Goal: Use online tool/utility: Utilize a website feature to perform a specific function

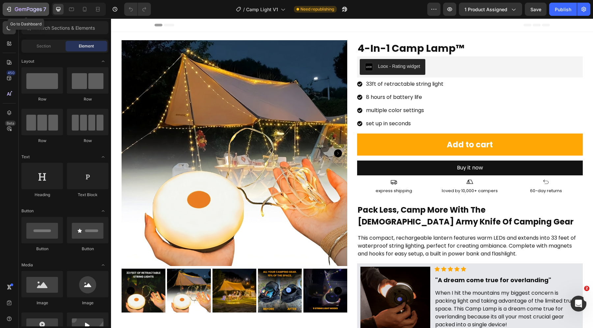
click at [17, 8] on icon "button" at bounding box center [28, 10] width 27 height 6
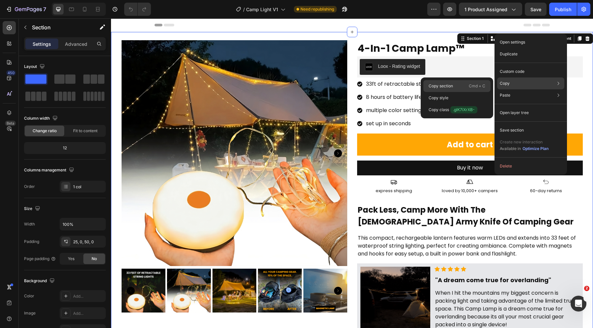
click at [455, 92] on div "Copy section Cmd + C" at bounding box center [456, 98] width 67 height 12
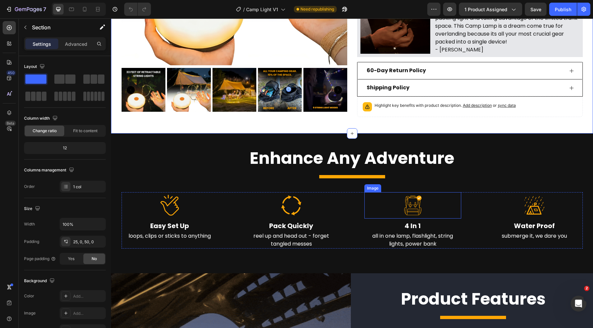
scroll to position [283, 0]
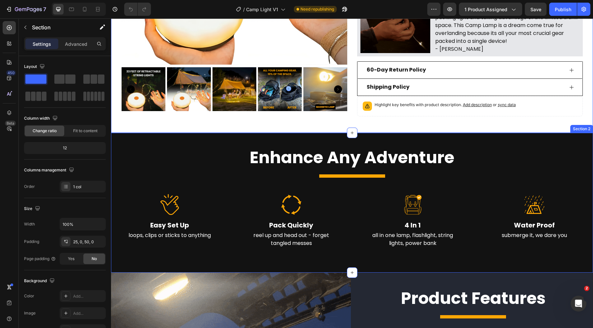
click at [494, 138] on div "Enhance Any Adventure Text Block Title Line Image Easy Set Up Text Block loops,…" at bounding box center [352, 203] width 482 height 140
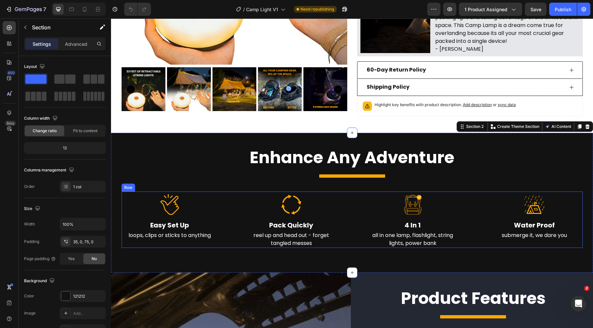
scroll to position [350, 0]
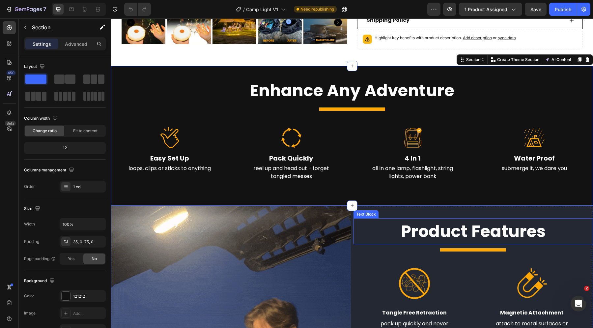
click at [368, 224] on p "Product Features" at bounding box center [473, 231] width 239 height 25
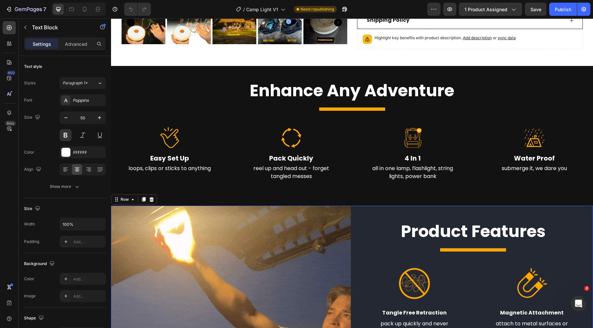
click at [349, 210] on div "Image Product Features Text Block Title Line Image Tangle Free Retraction Text …" at bounding box center [352, 326] width 482 height 240
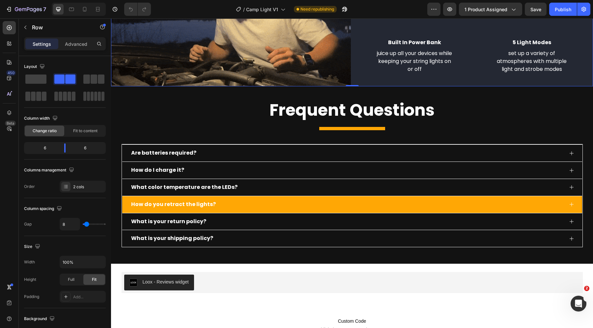
scroll to position [709, 0]
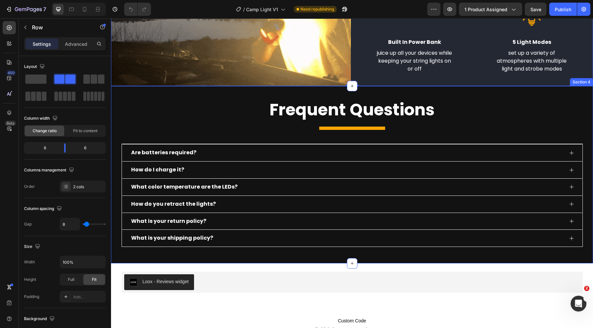
click at [468, 90] on div "Frequent Questions Text Block Title Line Are batteries required? How do I charg…" at bounding box center [352, 174] width 482 height 177
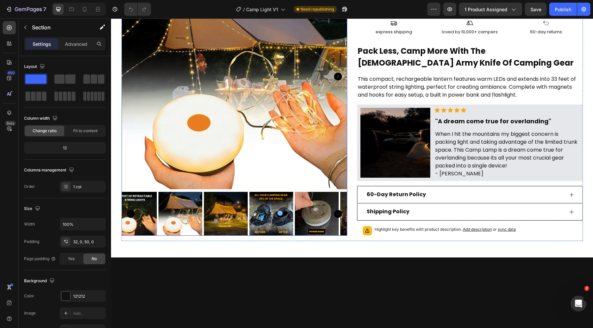
scroll to position [0, 0]
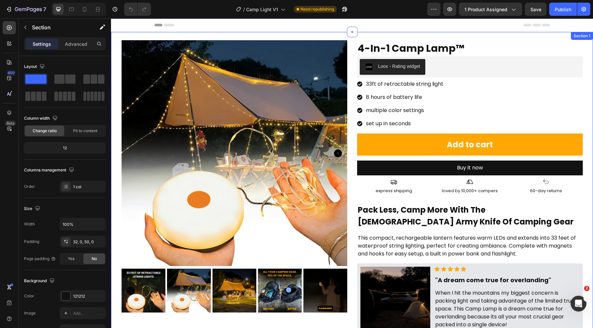
click at [472, 36] on div "Product Images 4-In-1 Camp Lamp™ Text Block Loox - Rating widget Loox 33ft of r…" at bounding box center [352, 224] width 482 height 384
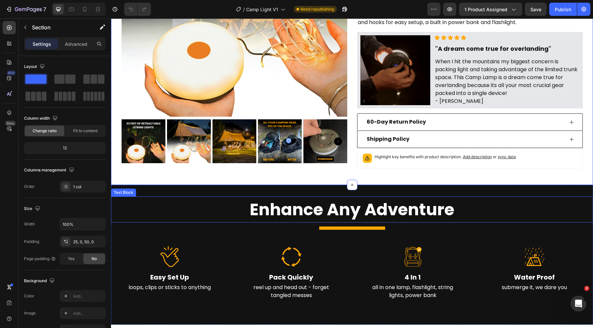
scroll to position [284, 0]
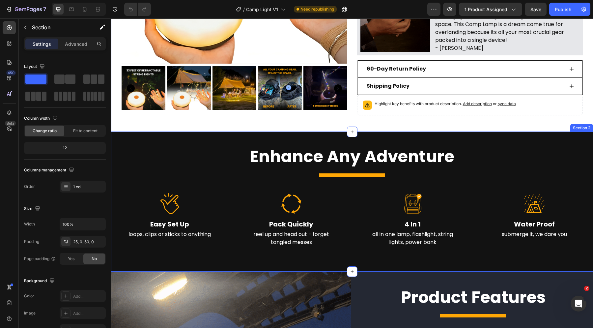
click at [427, 138] on div "Enhance Any Adventure Text Block Title Line Image Easy Set Up Text Block loops,…" at bounding box center [352, 202] width 482 height 140
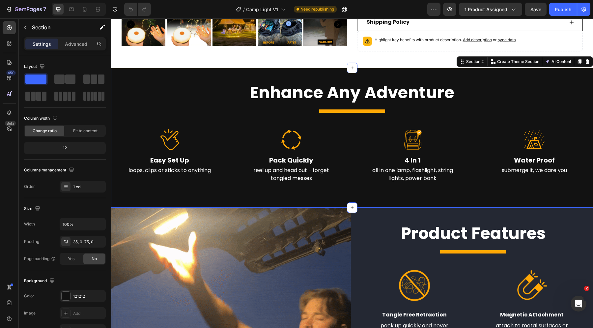
scroll to position [349, 0]
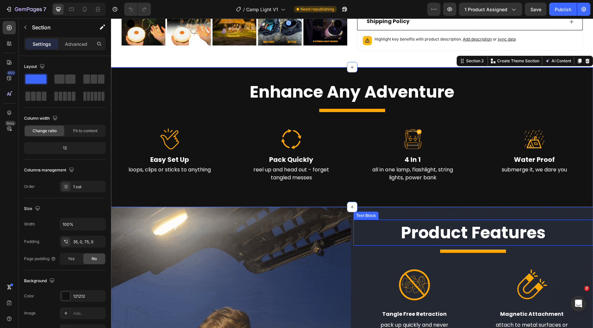
click at [381, 220] on p "Product Features" at bounding box center [473, 232] width 239 height 25
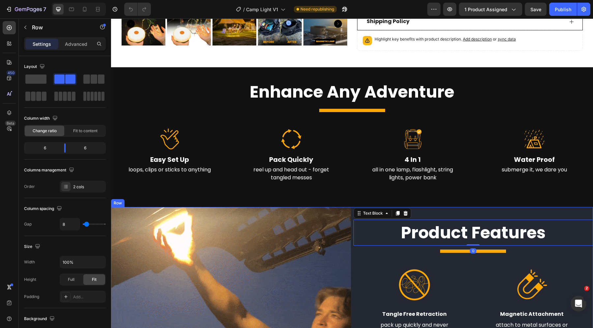
click at [471, 211] on div "Product Features Text Block 0 Title Line Image Tangle Free Retraction Text Bloc…" at bounding box center [473, 327] width 240 height 240
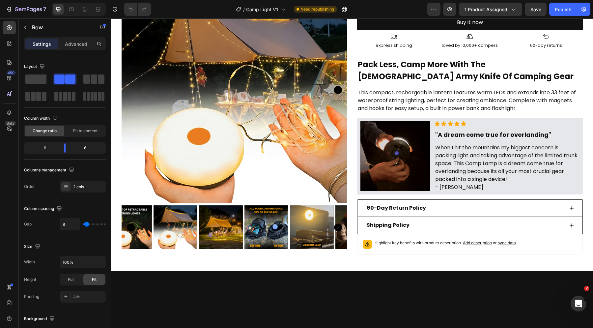
scroll to position [0, 0]
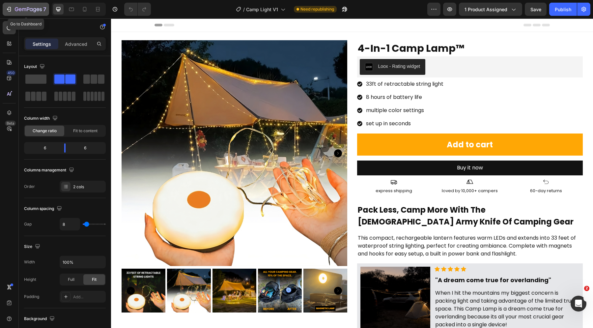
click at [9, 12] on icon "button" at bounding box center [9, 9] width 7 height 7
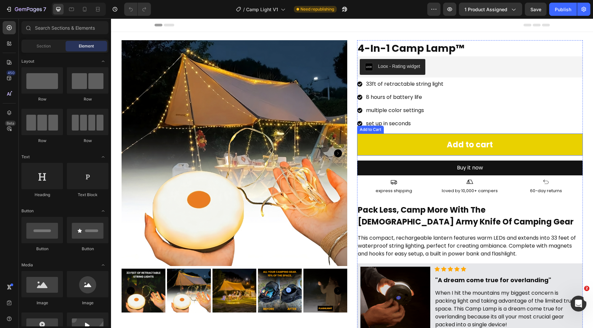
click at [392, 145] on button "Add to cart" at bounding box center [470, 144] width 226 height 22
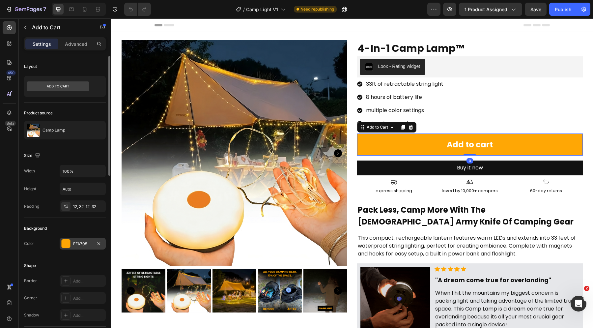
click at [91, 242] on div "FFA705" at bounding box center [82, 244] width 19 height 6
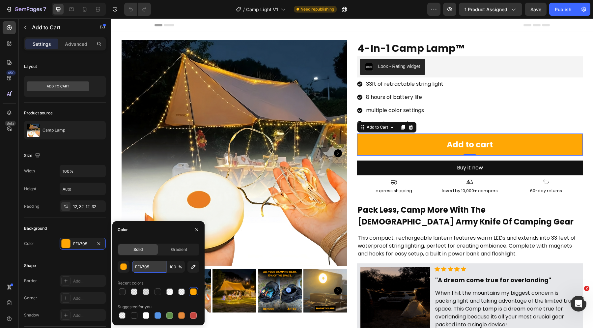
click at [143, 265] on input "FFA705" at bounding box center [149, 267] width 34 height 12
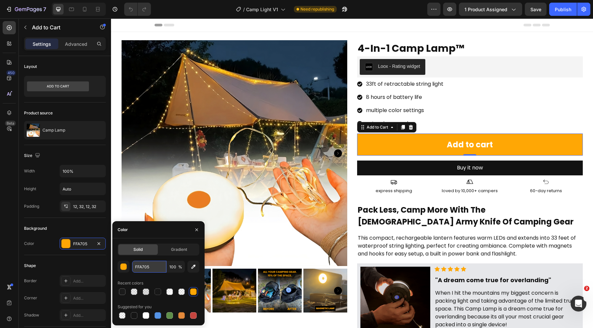
click at [143, 265] on input "FFA705" at bounding box center [149, 267] width 34 height 12
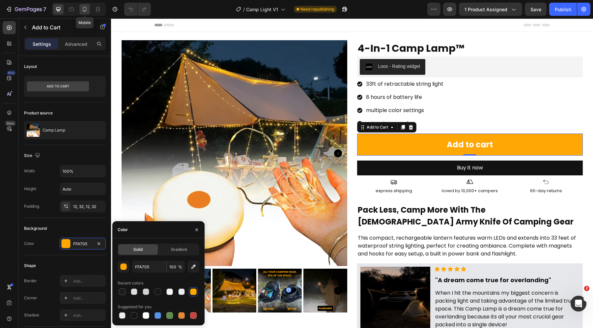
click at [88, 6] on div at bounding box center [84, 9] width 11 height 11
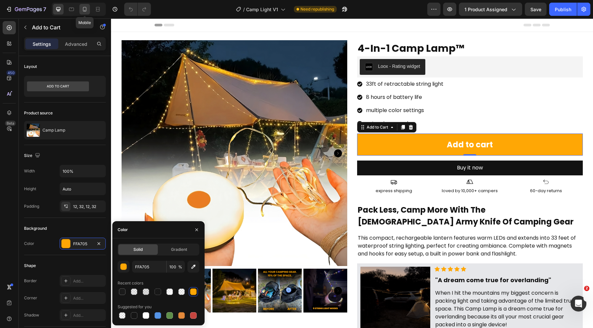
type input "22"
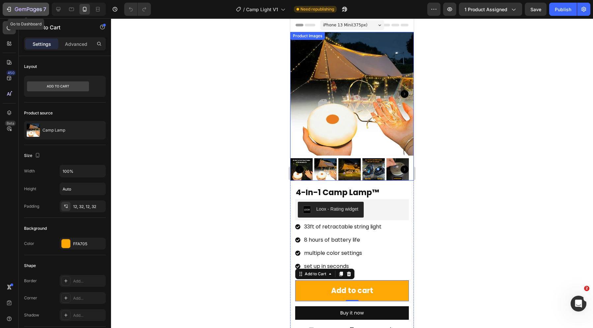
click at [11, 7] on icon "button" at bounding box center [9, 9] width 7 height 7
